Goal: Task Accomplishment & Management: Manage account settings

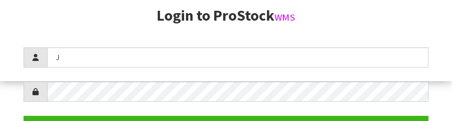
scroll to position [121, 0]
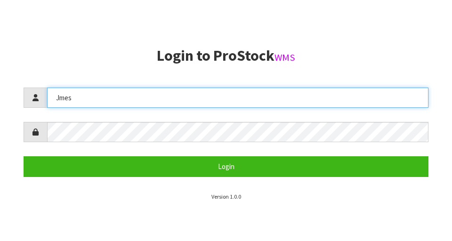
click at [83, 98] on input "Jmes" at bounding box center [237, 97] width 381 height 20
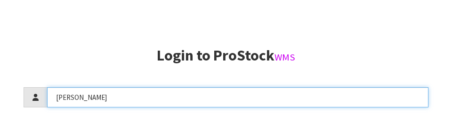
type input "[PERSON_NAME]"
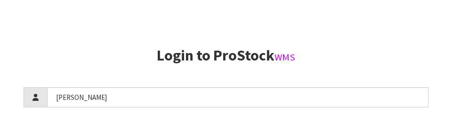
click at [353, 61] on h2 "Login to ProStock WMS" at bounding box center [226, 56] width 405 height 16
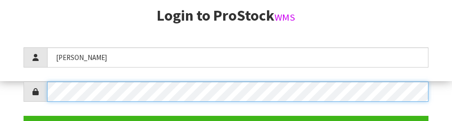
scroll to position [136, 0]
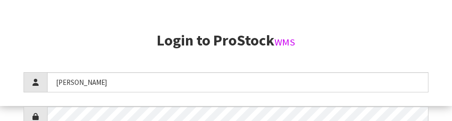
click at [388, 49] on section "Login to ProStock WMS [PERSON_NAME] Login Version 1.0.0" at bounding box center [226, 108] width 405 height 153
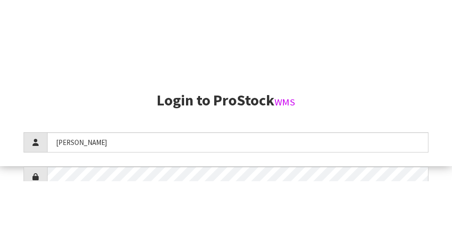
scroll to position [241, 0]
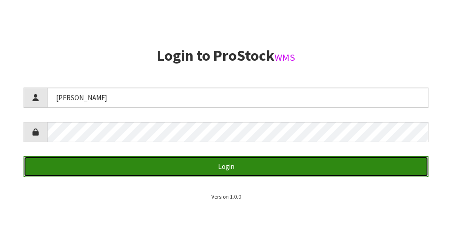
click at [87, 169] on button "Login" at bounding box center [226, 166] width 405 height 20
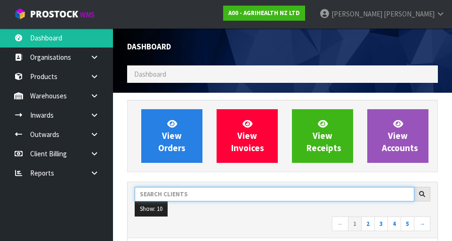
click at [267, 192] on input "text" at bounding box center [274, 194] width 279 height 15
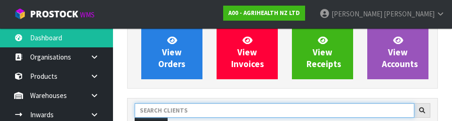
scroll to position [129, 0]
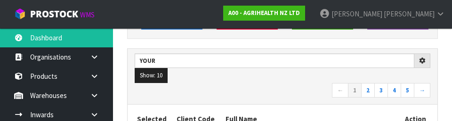
click at [248, 91] on nav "← 1 2 3 4 5 →" at bounding box center [282, 91] width 295 height 16
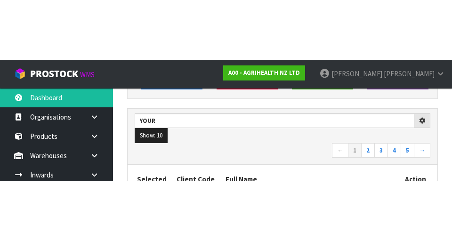
scroll to position [133, 0]
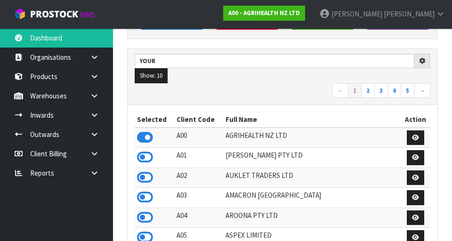
type input "YOUR"
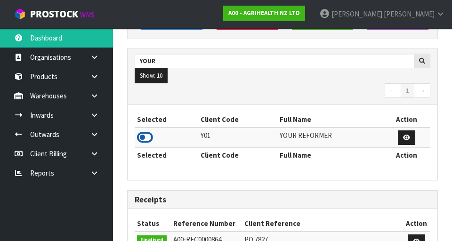
click at [151, 136] on icon at bounding box center [145, 137] width 16 height 14
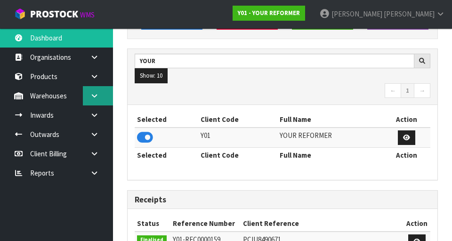
click at [99, 97] on link at bounding box center [98, 95] width 30 height 19
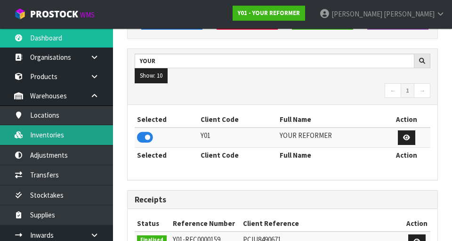
click at [51, 135] on link "Inventories" at bounding box center [56, 134] width 113 height 19
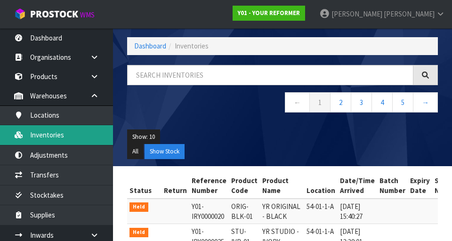
scroll to position [133, 0]
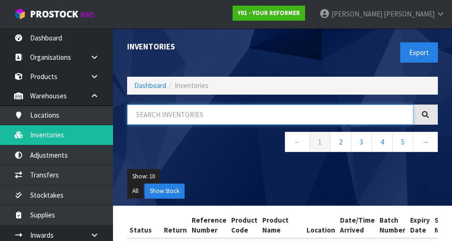
click at [229, 118] on input "text" at bounding box center [270, 114] width 286 height 20
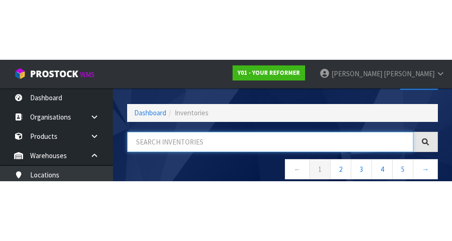
scroll to position [54, 0]
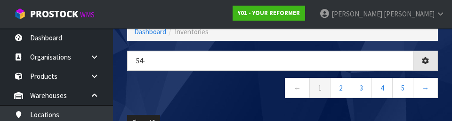
click at [198, 89] on nav "← 1 2 3 4 5 →" at bounding box center [282, 89] width 310 height 23
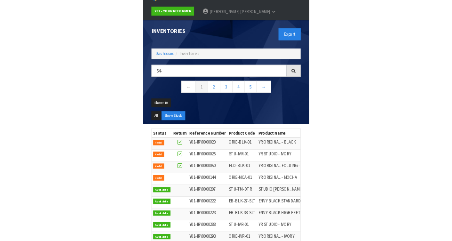
scroll to position [0, 0]
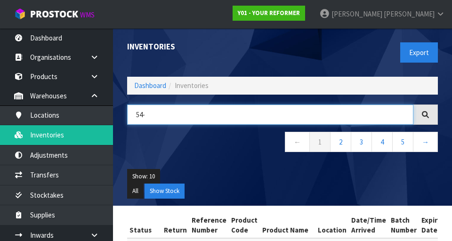
click at [276, 123] on input "54-" at bounding box center [270, 114] width 286 height 20
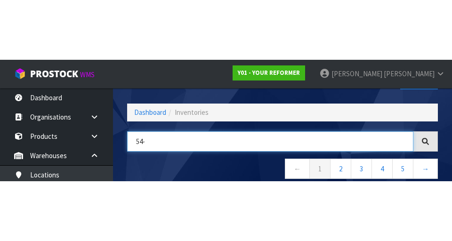
scroll to position [54, 0]
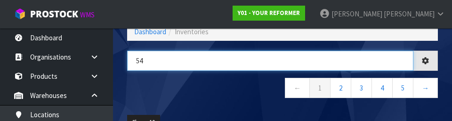
type input "5"
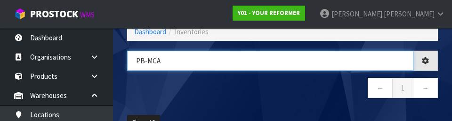
type input "PB-MCA"
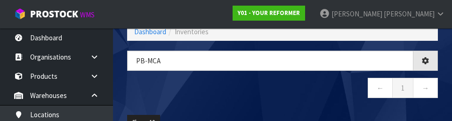
click at [274, 100] on nav "← 1 →" at bounding box center [282, 89] width 310 height 23
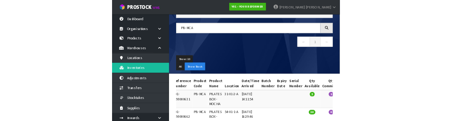
scroll to position [0, 0]
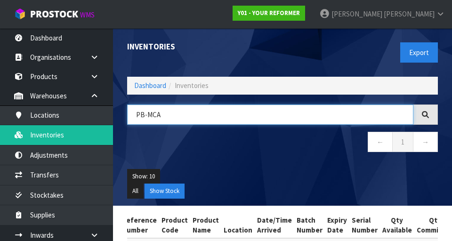
click at [199, 124] on input "PB-MCA" at bounding box center [270, 114] width 286 height 20
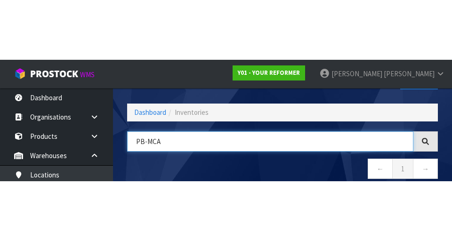
scroll to position [54, 0]
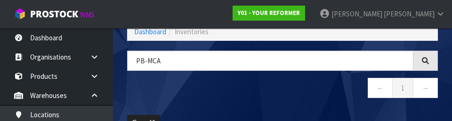
click at [255, 102] on div "PB-MCA ← 1 →" at bounding box center [282, 79] width 325 height 57
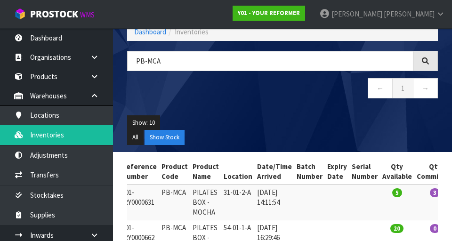
scroll to position [0, 0]
